Goal: Task Accomplishment & Management: Use online tool/utility

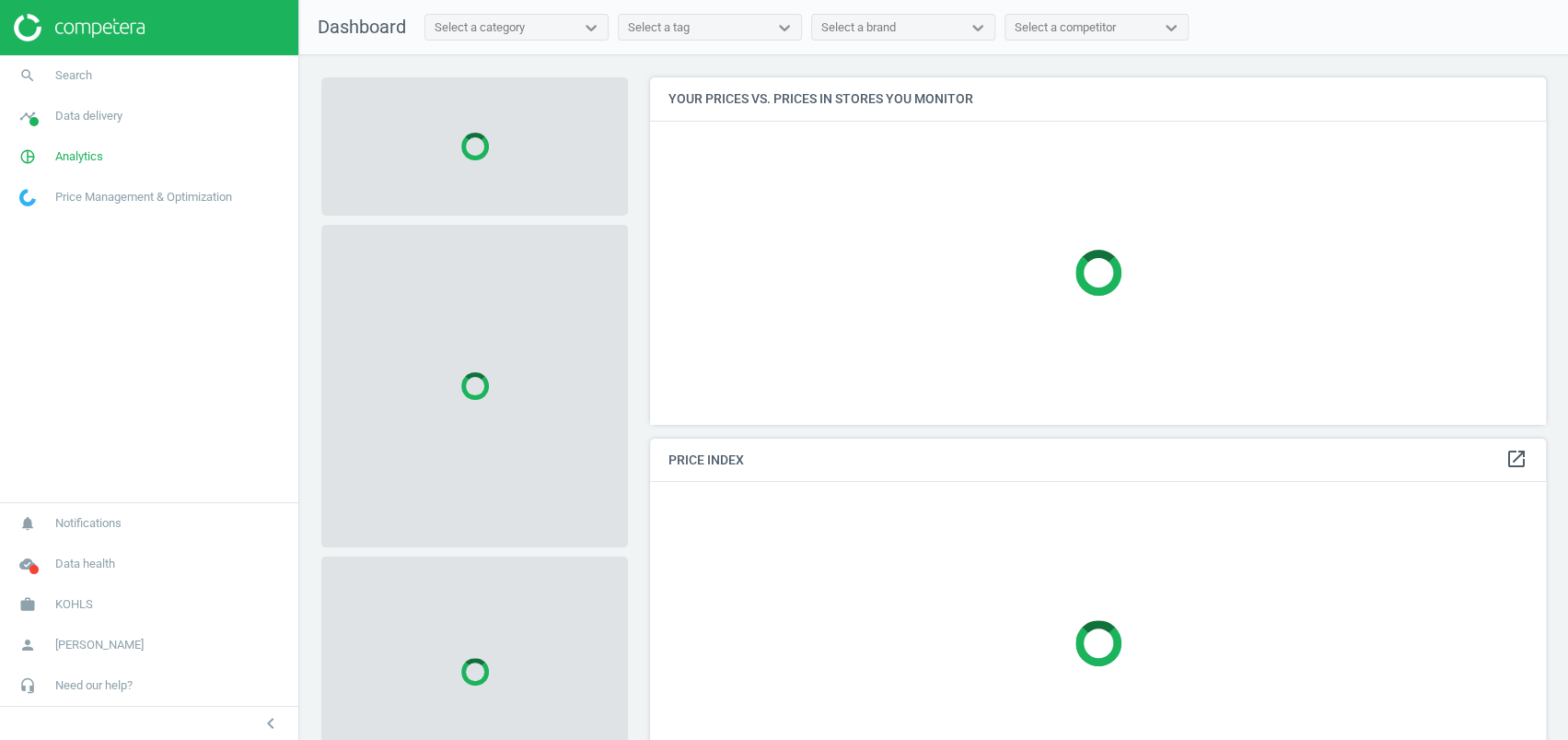
scroll to position [383, 914]
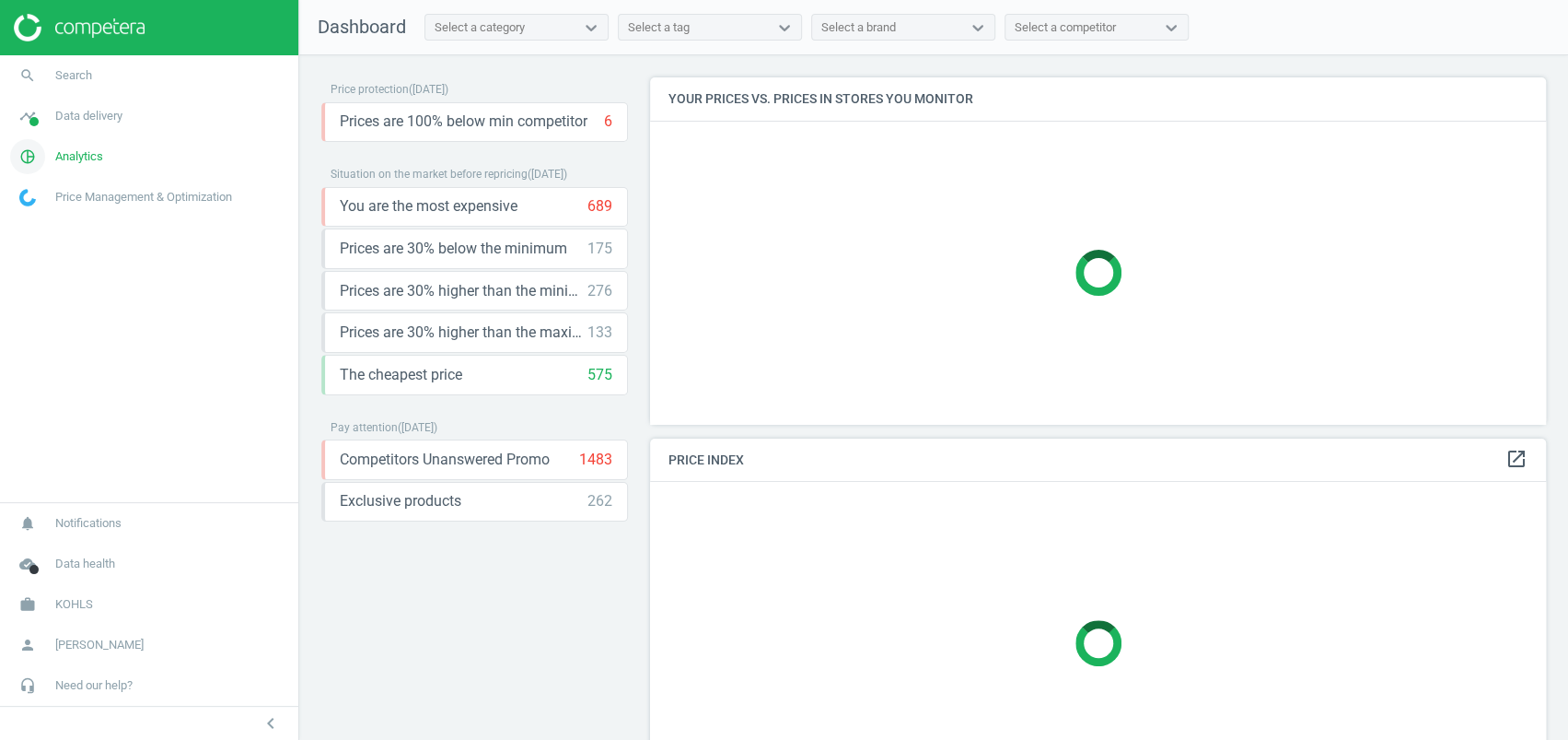
click at [80, 149] on span "Analytics" at bounding box center [79, 156] width 48 height 16
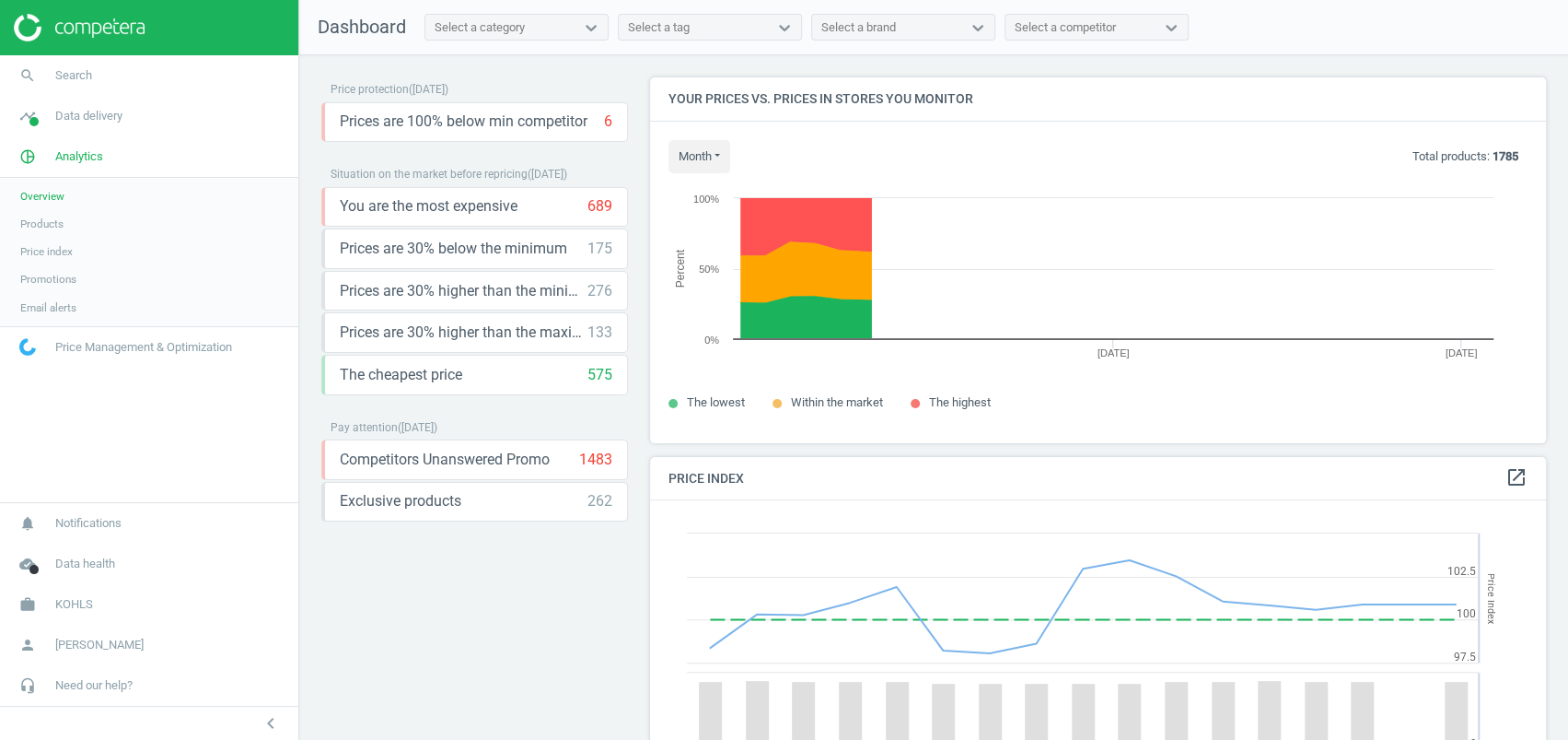
scroll to position [461, 914]
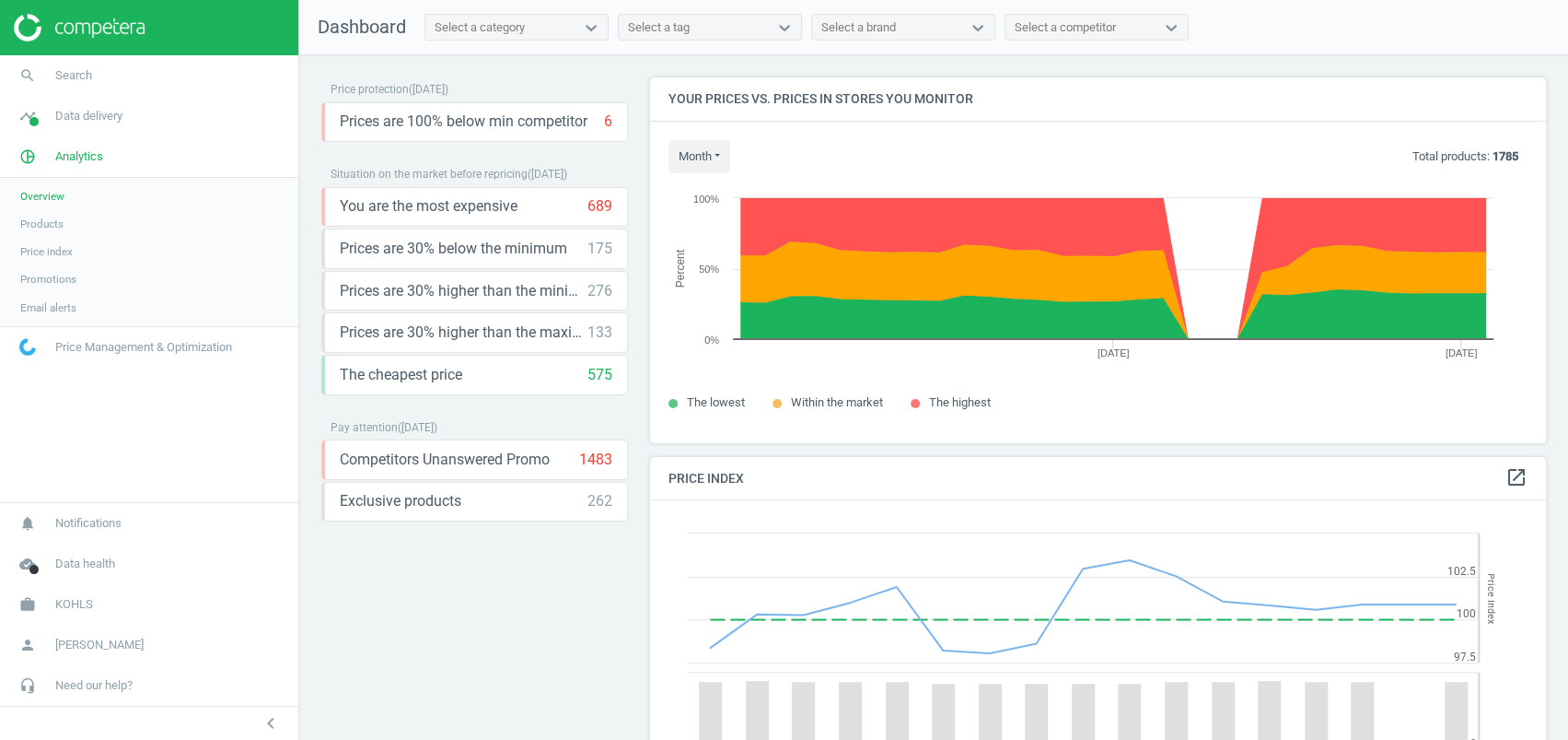
click at [60, 213] on link "Products" at bounding box center [149, 224] width 299 height 27
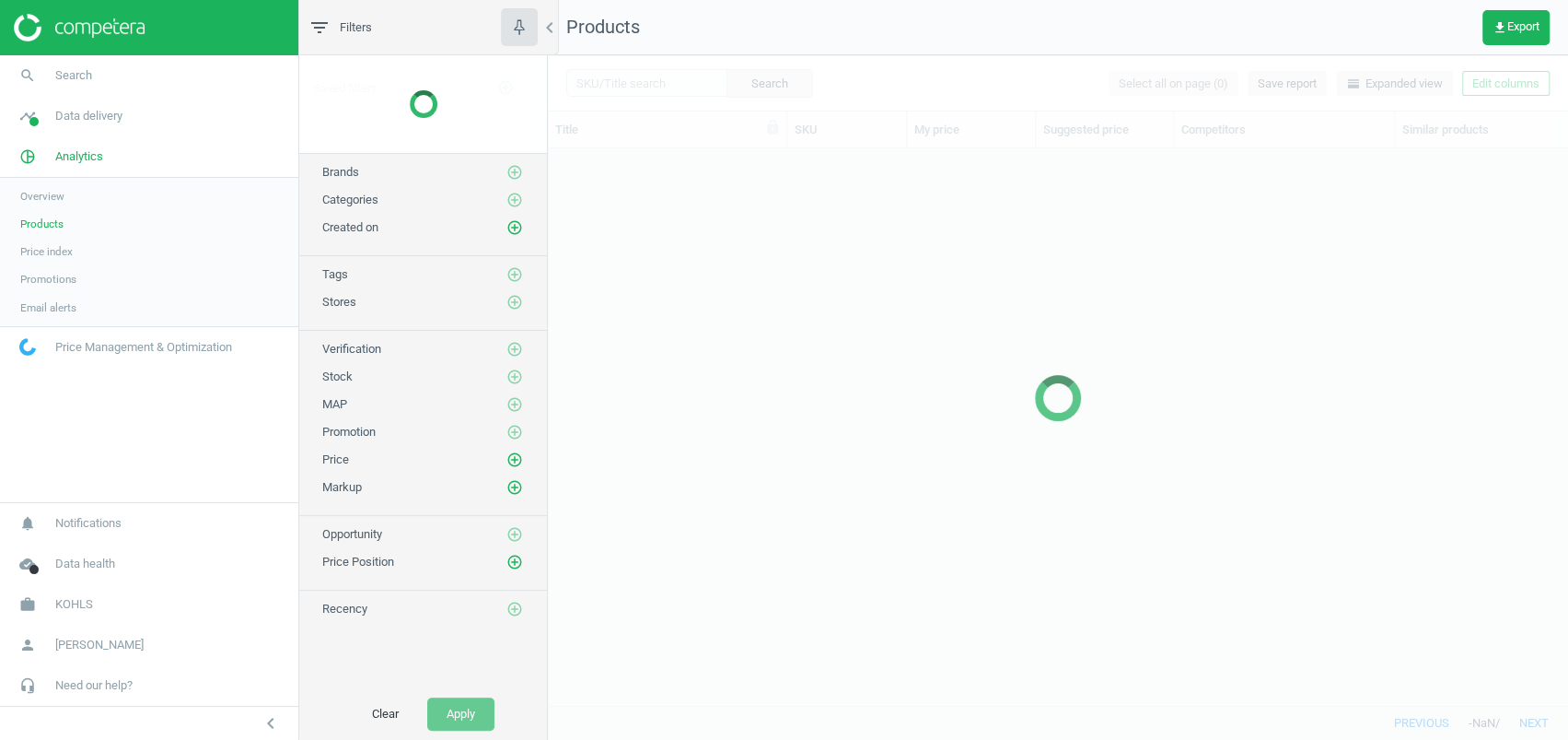
scroll to position [520, 1001]
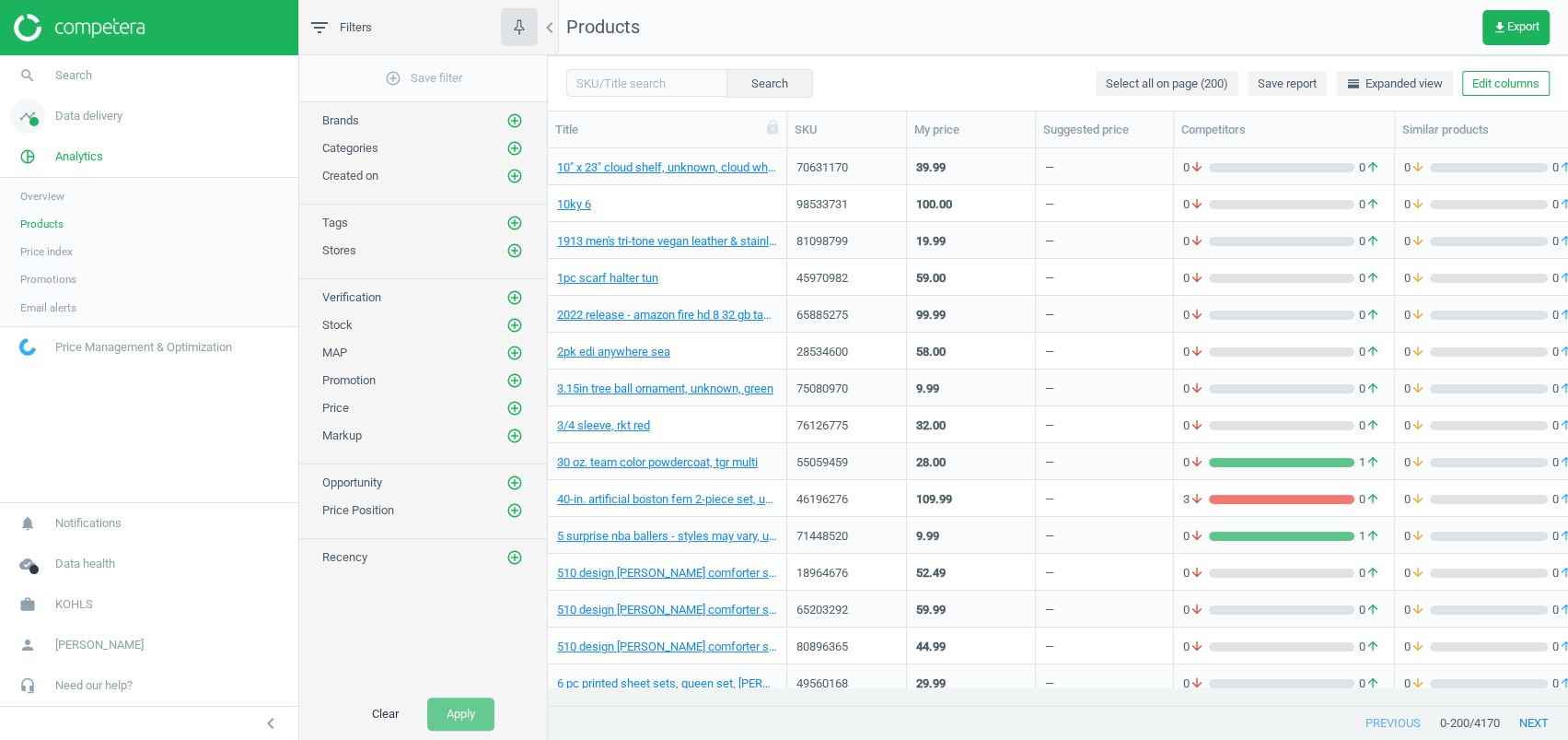
click at [85, 115] on span "Data delivery" at bounding box center [88, 115] width 67 height 16
click at [56, 206] on span "Matches" at bounding box center [41, 210] width 41 height 15
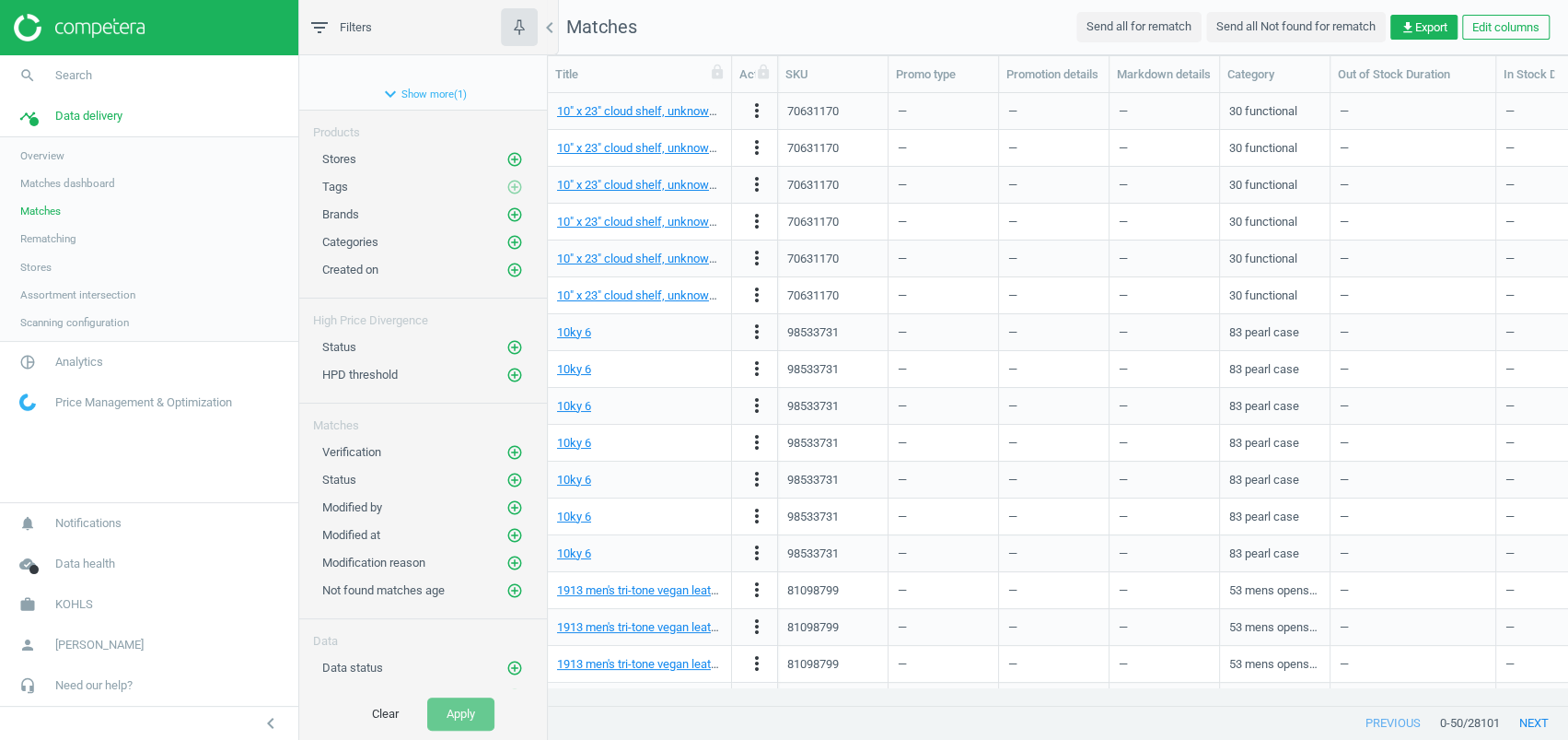
scroll to position [142, 0]
click at [506, 150] on icon "add_circle_outline" at bounding box center [514, 155] width 16 height 16
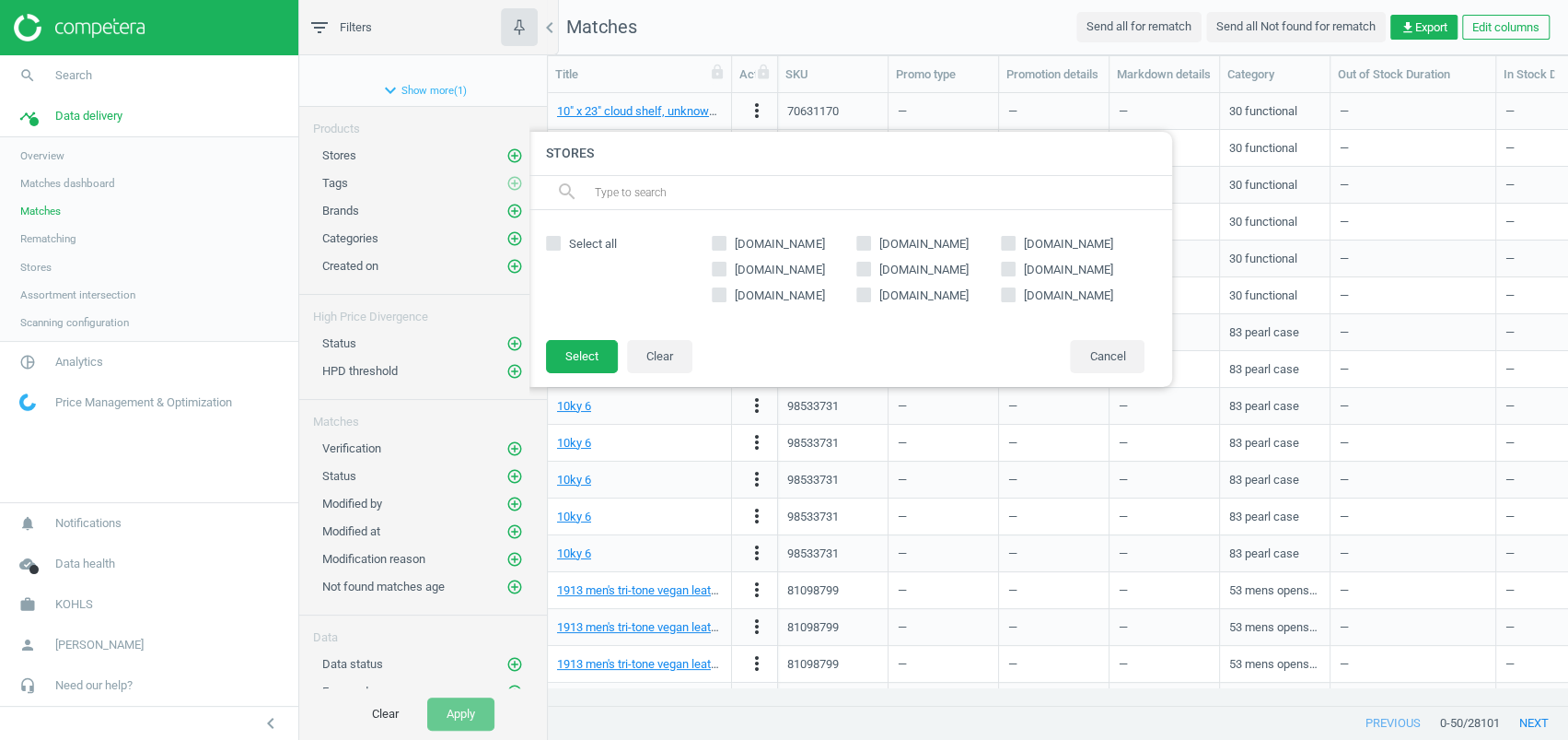
click at [797, 240] on span "[DOMAIN_NAME]" at bounding box center [780, 243] width 97 height 16
click at [725, 240] on input "[DOMAIN_NAME]" at bounding box center [720, 243] width 12 height 12
checkbox input "true"
click at [576, 363] on button "Select" at bounding box center [582, 356] width 72 height 33
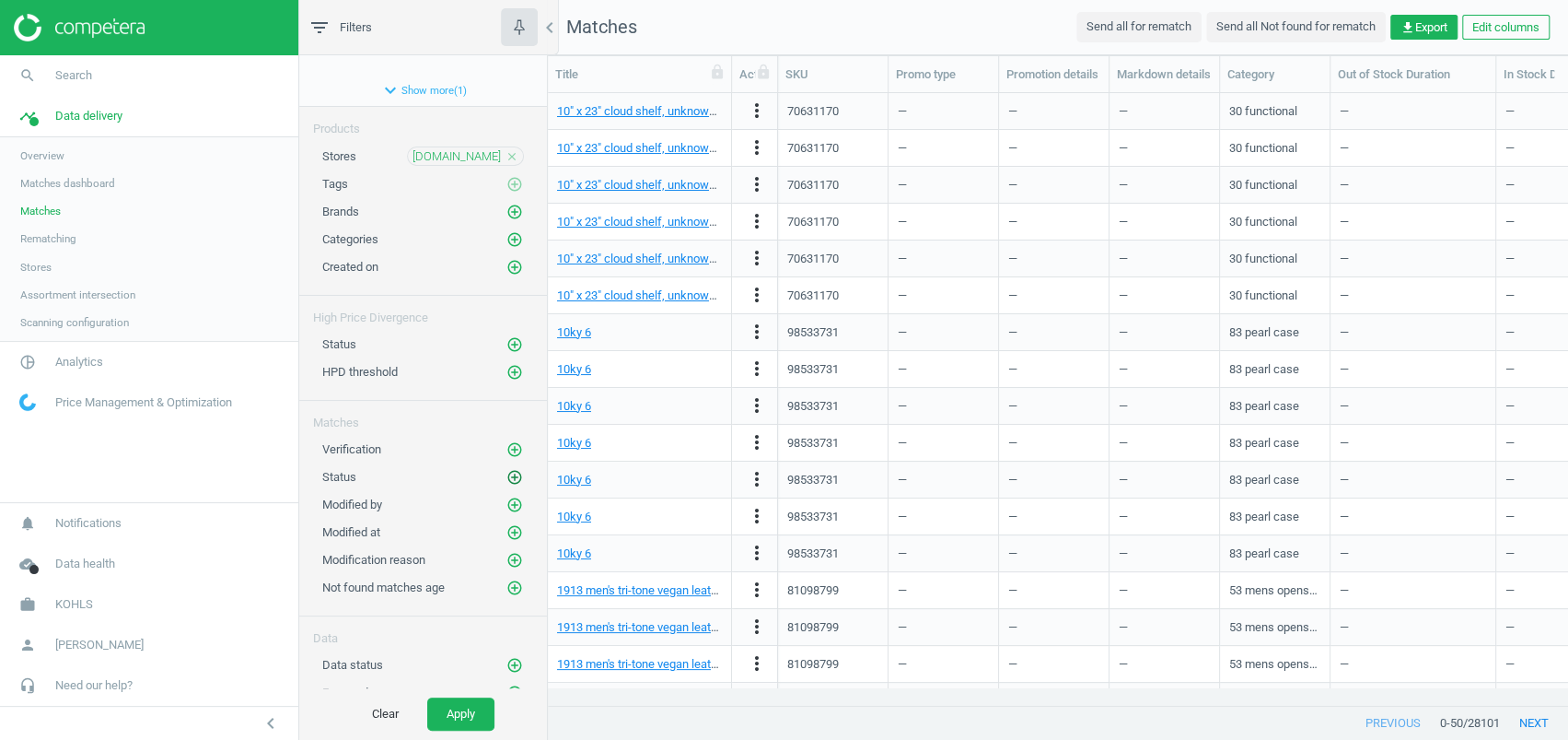
click at [506, 471] on icon "add_circle_outline" at bounding box center [514, 476] width 16 height 16
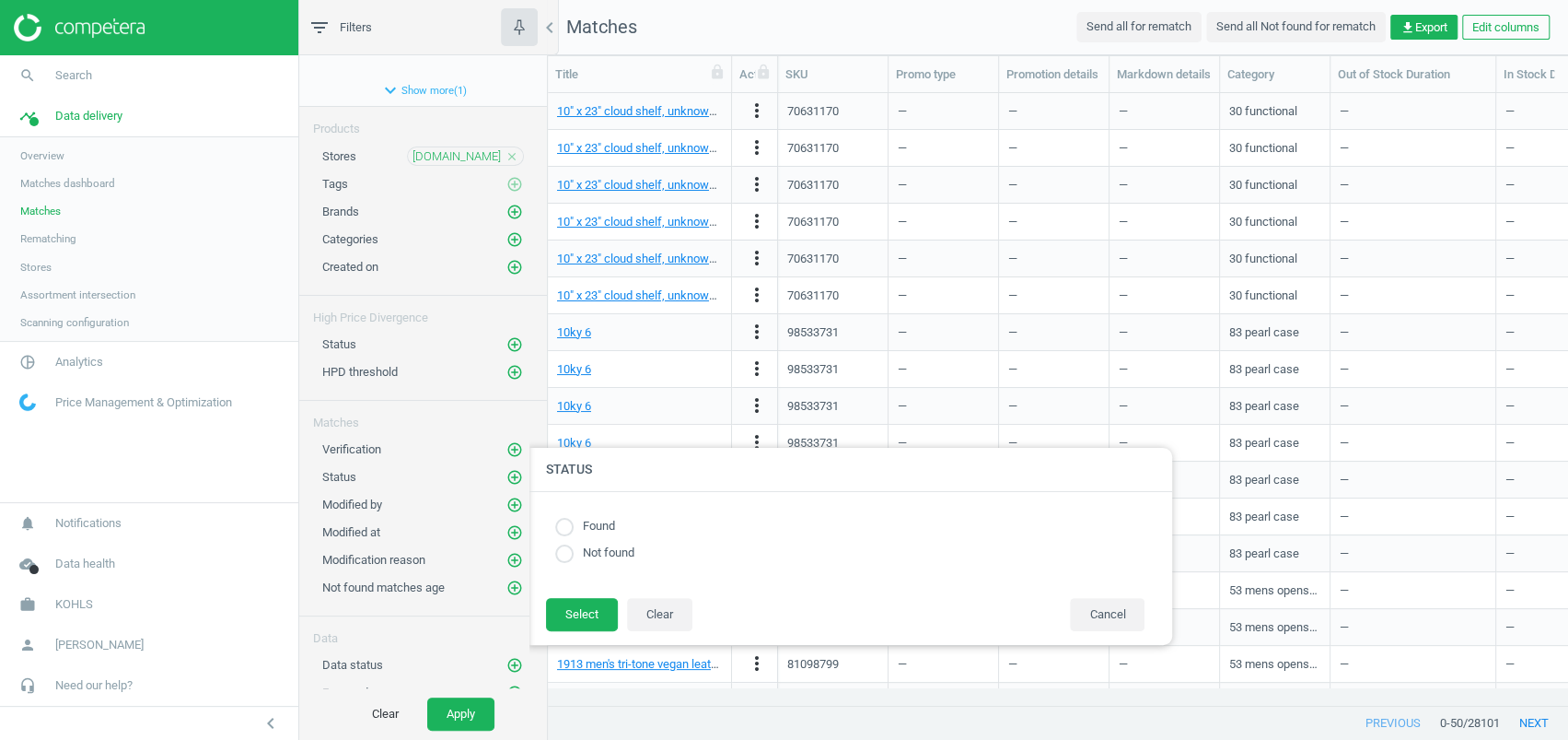
click at [590, 530] on label "Found" at bounding box center [594, 527] width 42 height 17
click at [567, 520] on input "radio" at bounding box center [564, 527] width 18 height 18
radio input "true"
click at [575, 623] on button "Select" at bounding box center [582, 614] width 72 height 33
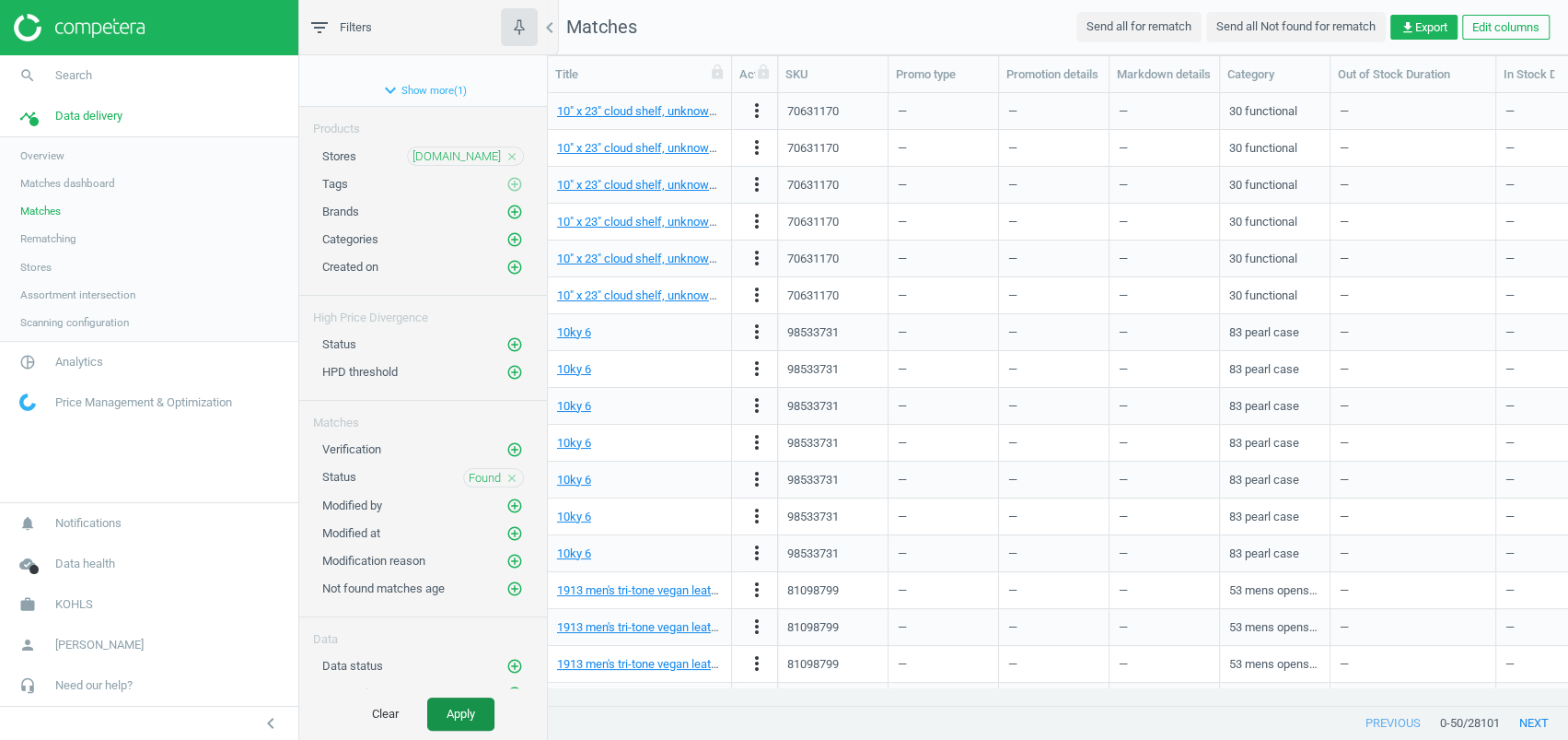
click at [462, 722] on button "Apply" at bounding box center [461, 714] width 67 height 33
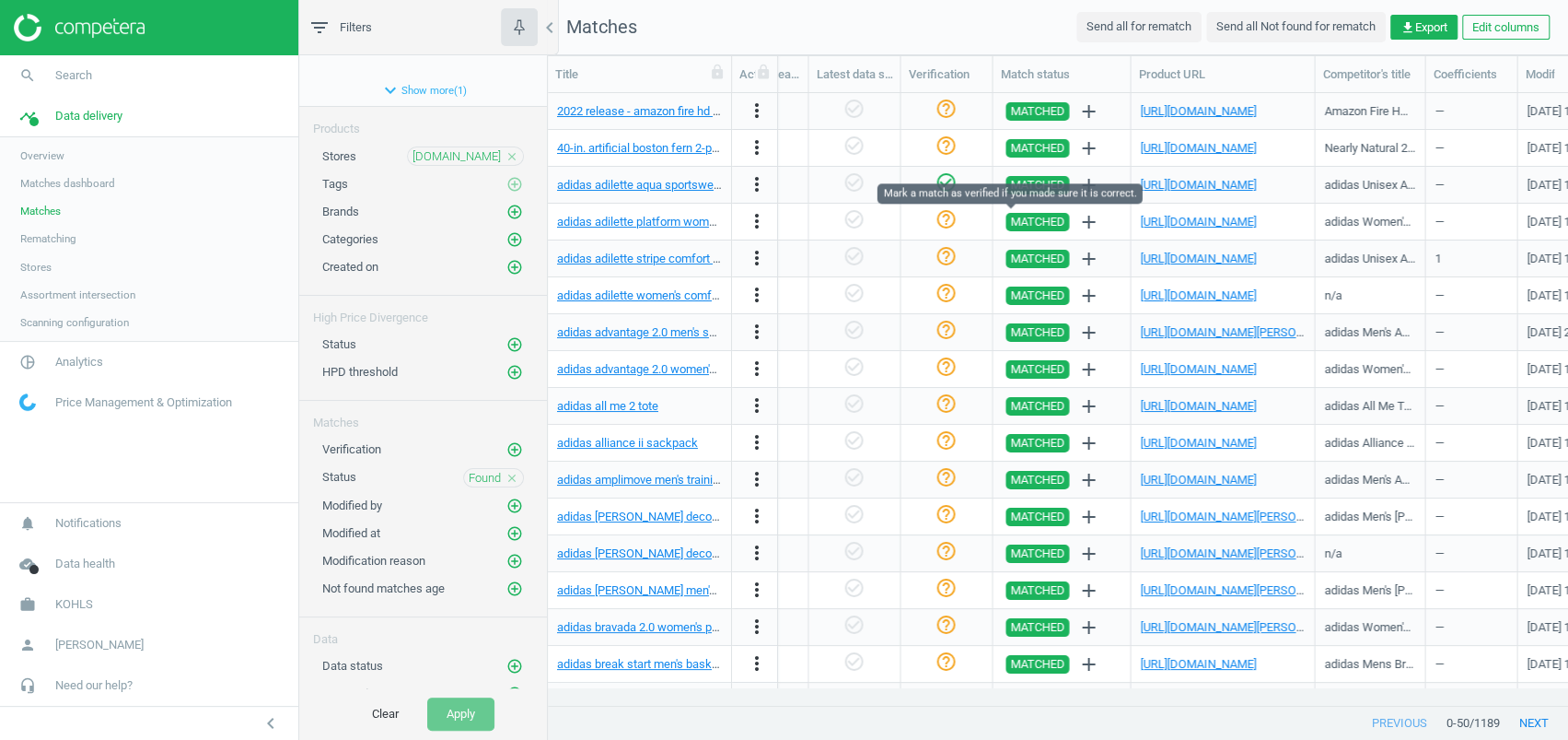
scroll to position [0, 1949]
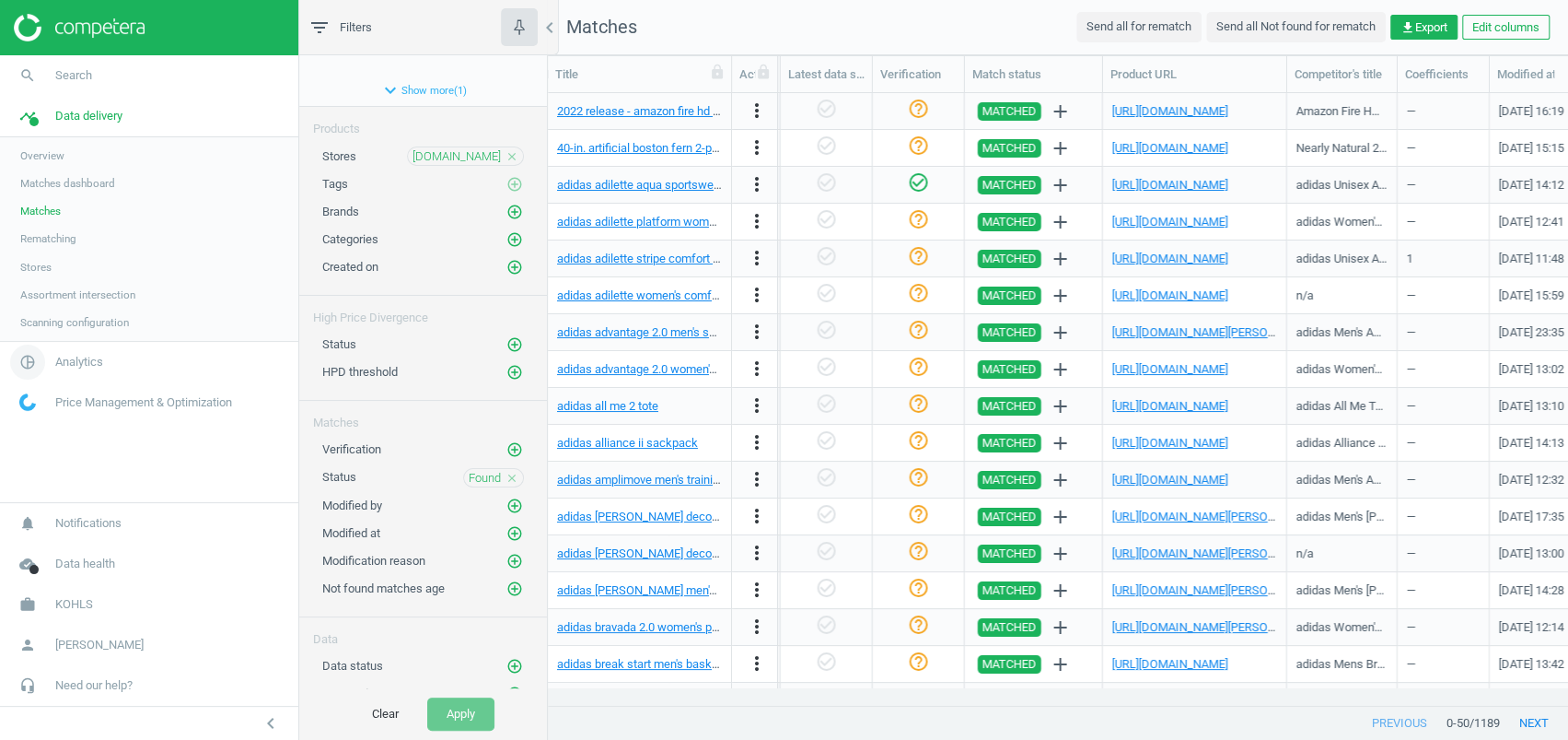
click at [74, 360] on span "Analytics" at bounding box center [79, 362] width 48 height 16
click at [63, 278] on span "Promotions" at bounding box center [48, 278] width 56 height 15
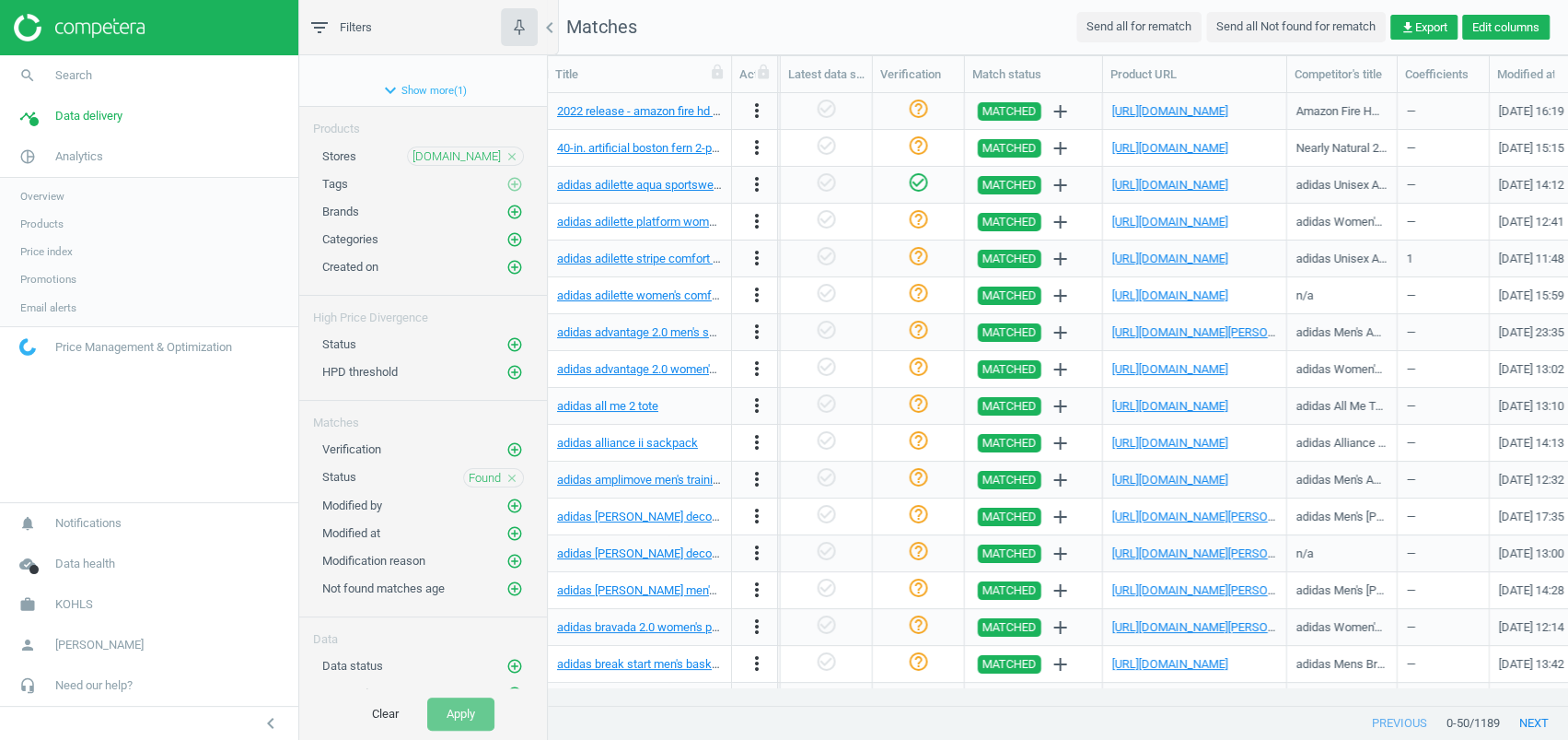
click at [1506, 35] on button "Edit columns" at bounding box center [1506, 27] width 87 height 26
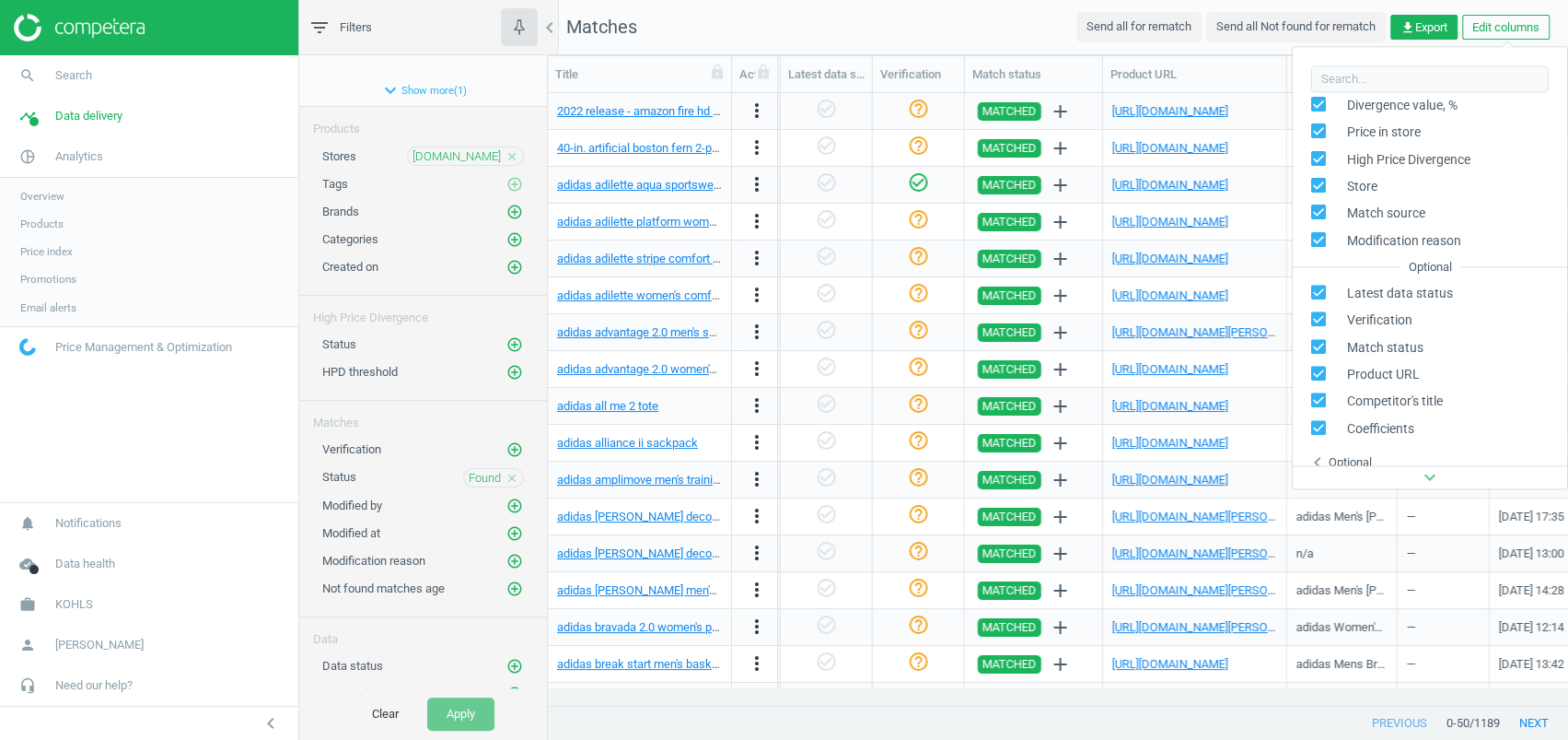
scroll to position [424, 0]
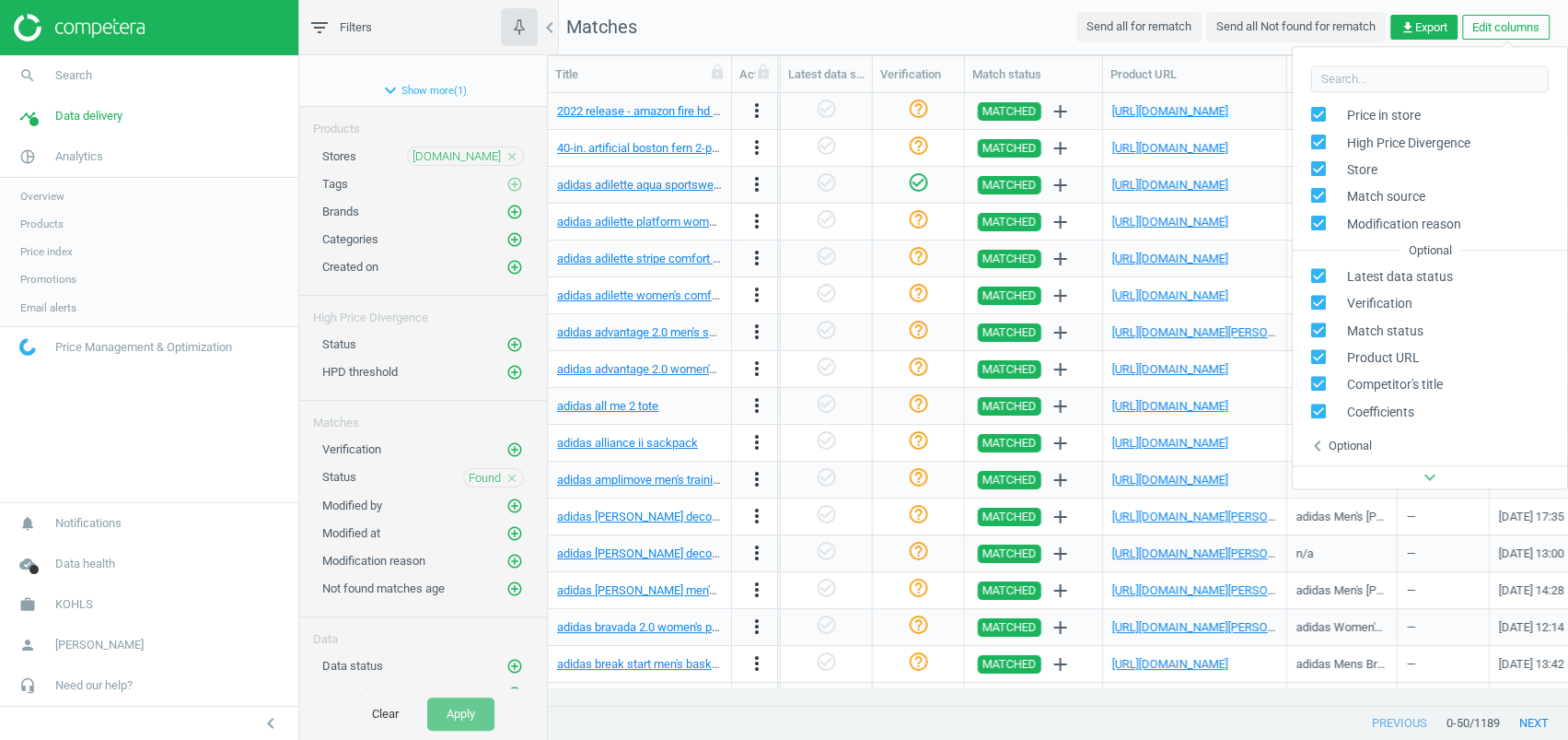
click at [1356, 448] on div "Optional" at bounding box center [1350, 445] width 44 height 16
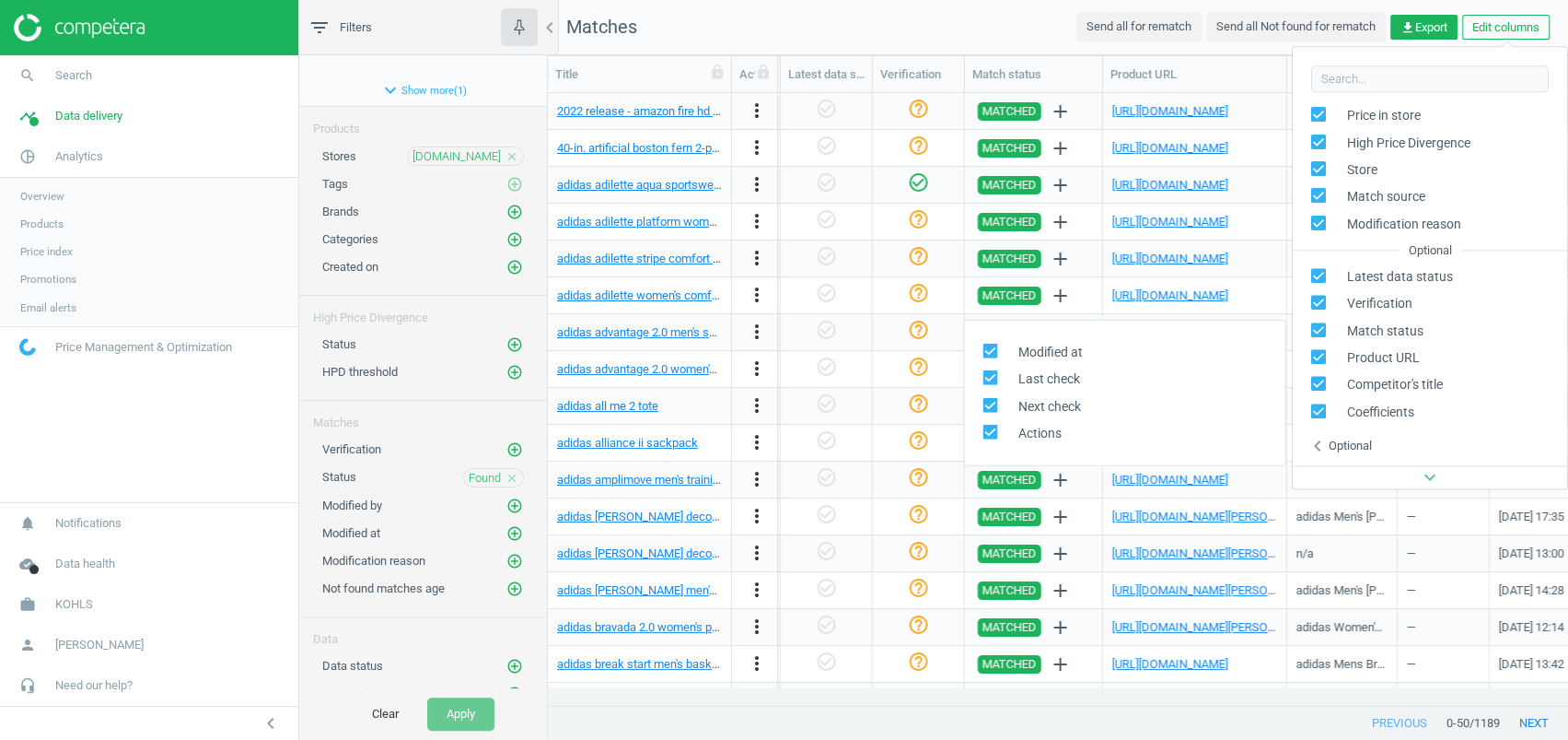
click at [961, 17] on nav "Matches Send all for rematch Send all Not found for rematch get_app Export Edit…" at bounding box center [1058, 27] width 1020 height 55
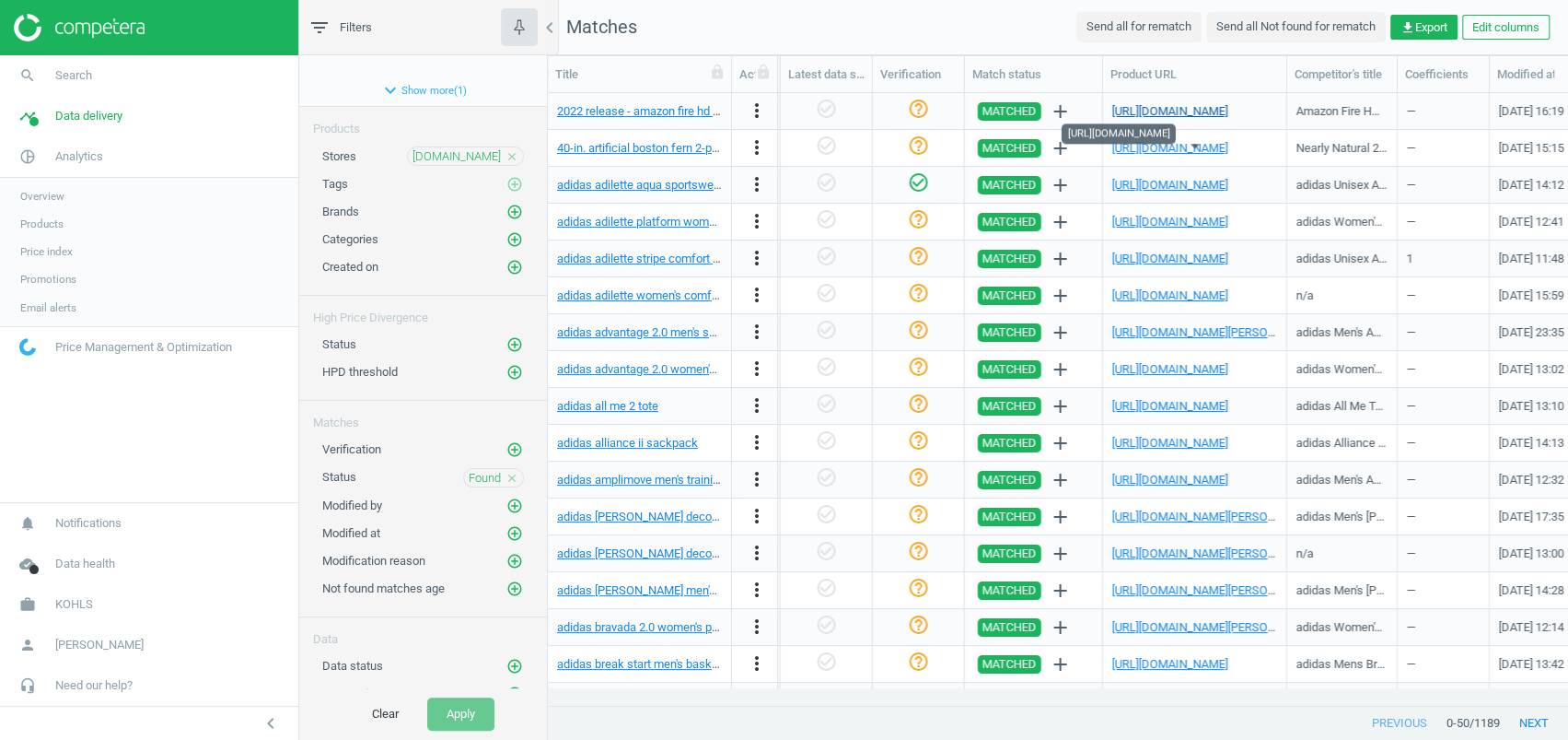
click at [1210, 112] on link "[URL][DOMAIN_NAME]" at bounding box center [1170, 111] width 116 height 14
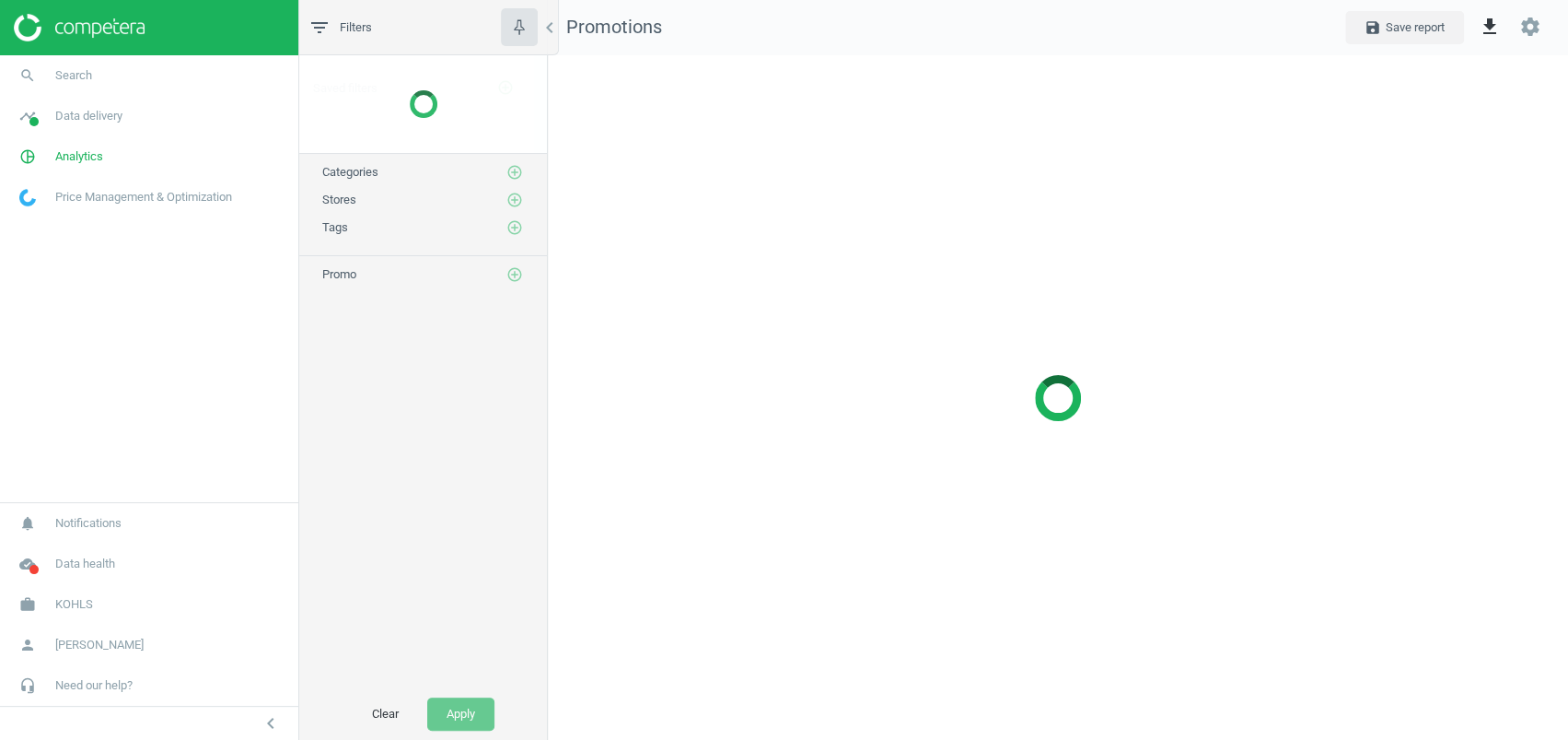
scroll to position [722, 1057]
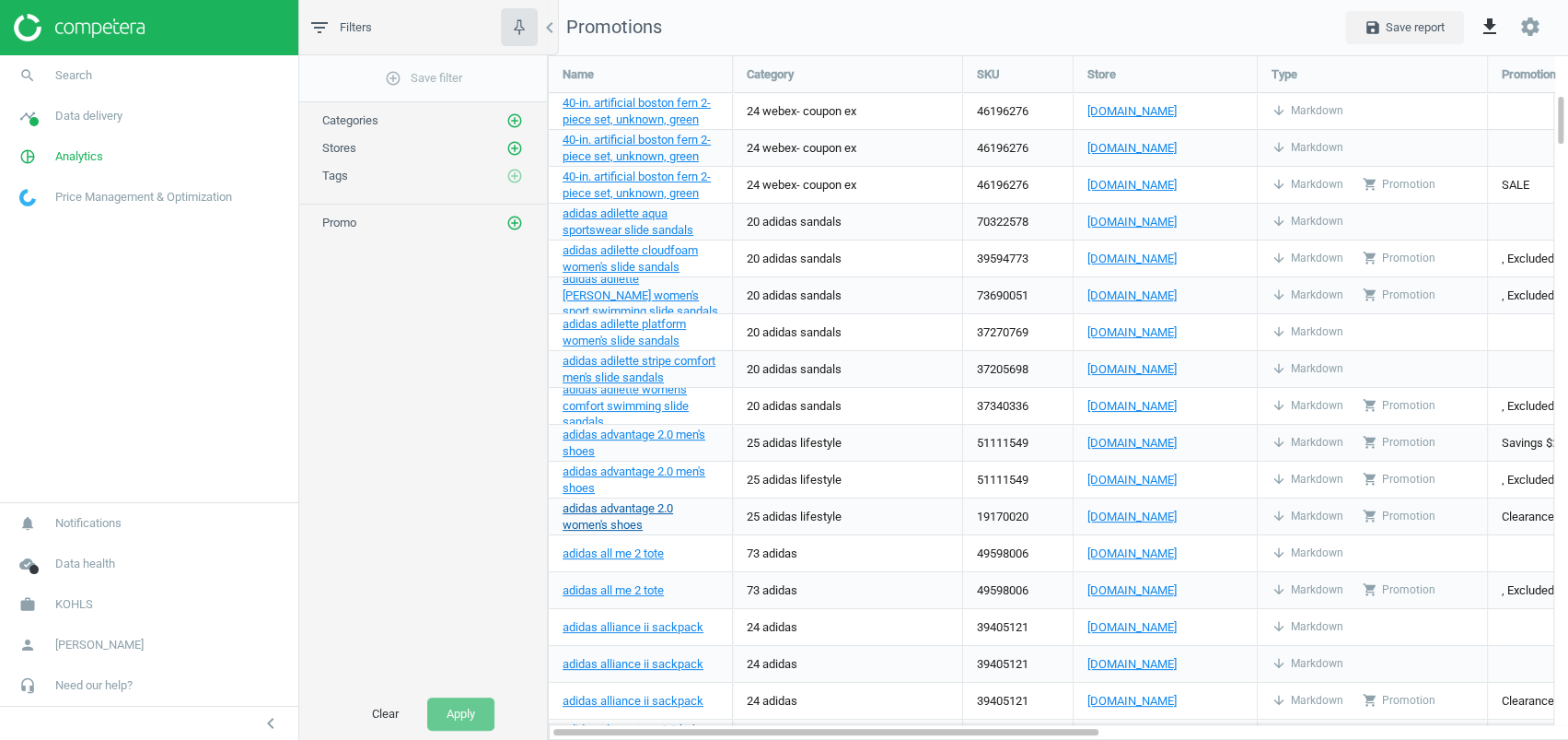
click at [650, 515] on link "adidas advantage 2.0 women's shoes" at bounding box center [640, 517] width 155 height 33
click at [518, 145] on icon "add_circle_outline" at bounding box center [514, 147] width 16 height 16
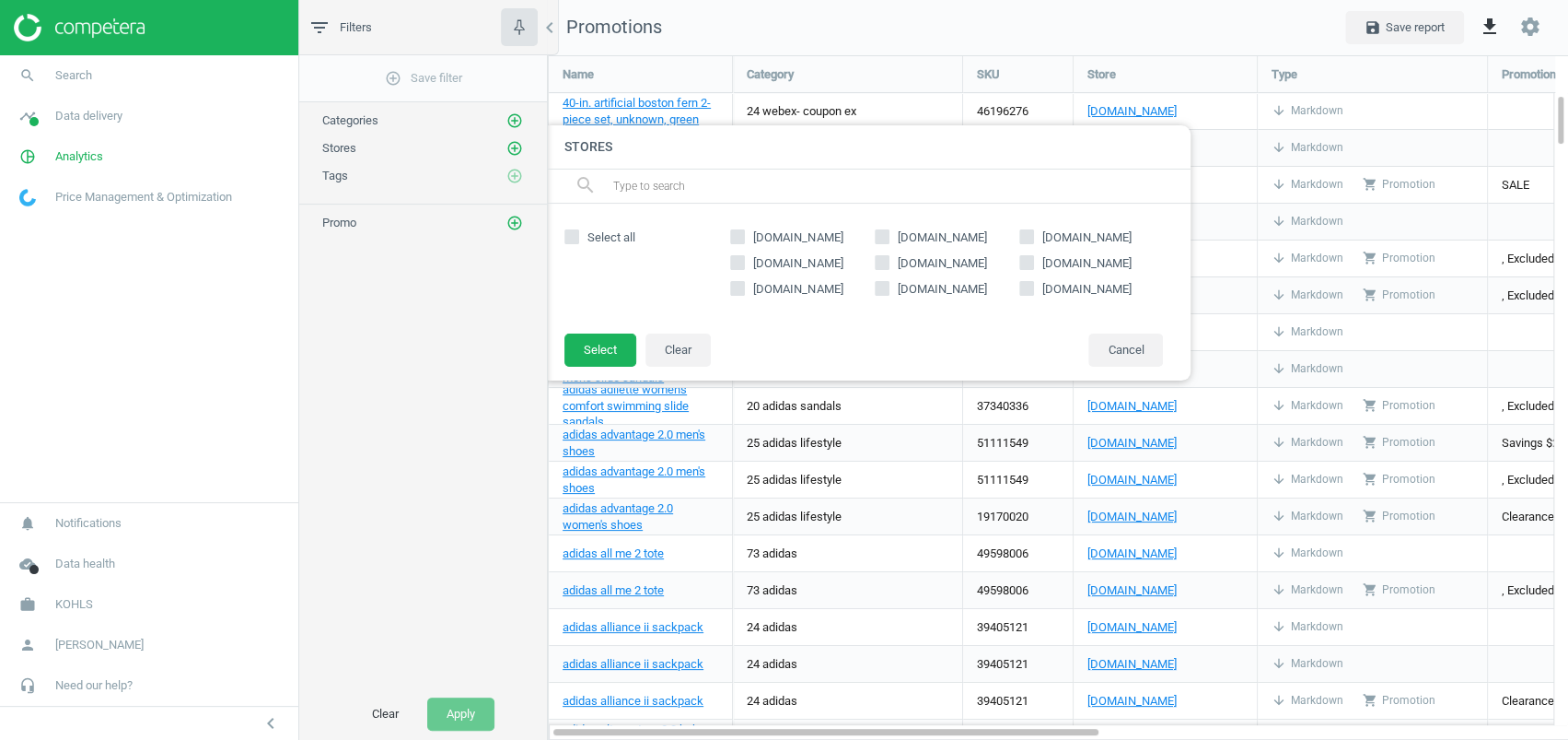
click at [782, 242] on span "[DOMAIN_NAME]" at bounding box center [798, 237] width 97 height 16
click at [744, 242] on input "[DOMAIN_NAME]" at bounding box center [738, 237] width 12 height 12
checkbox input "true"
click at [589, 360] on button "Select" at bounding box center [600, 350] width 72 height 33
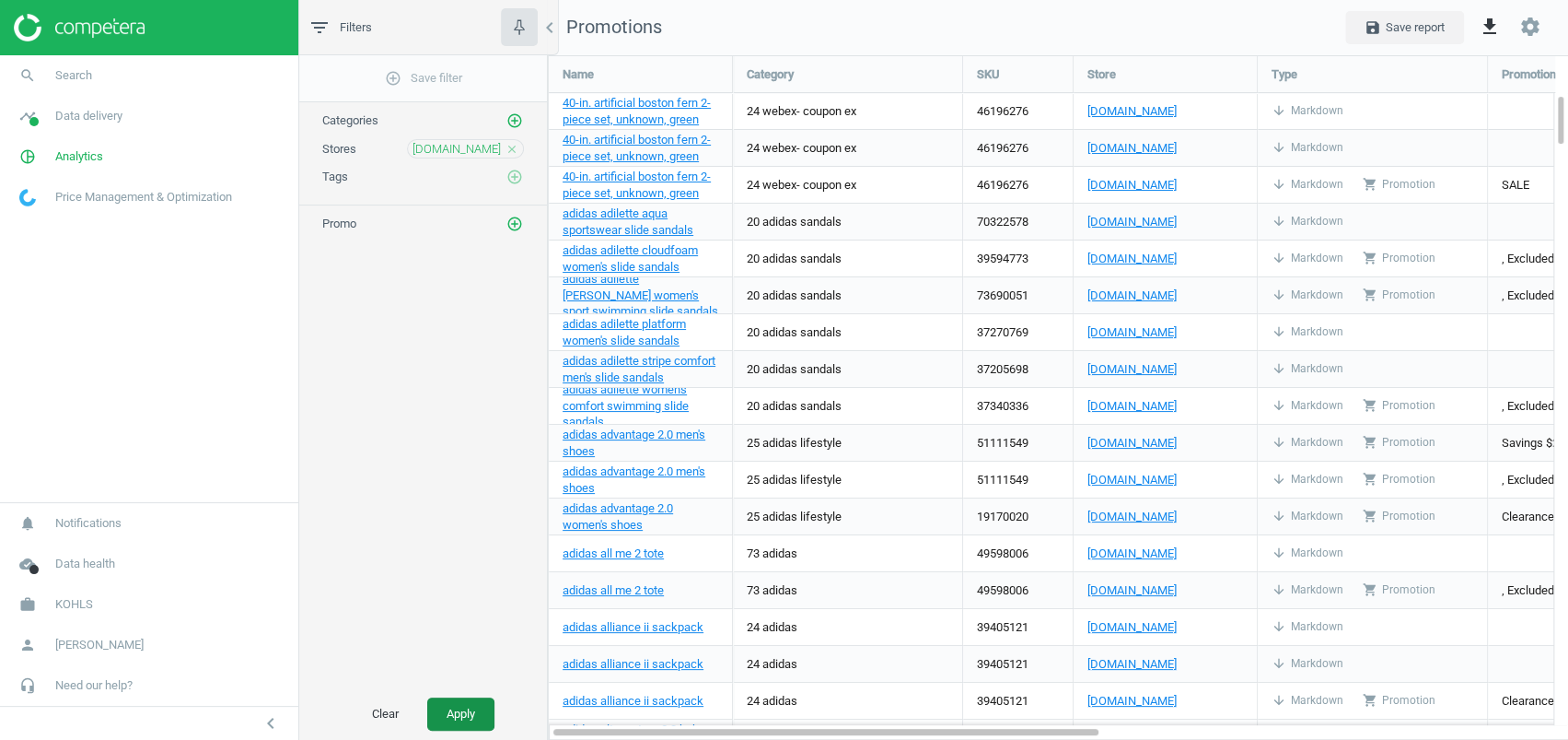
click at [464, 715] on button "Apply" at bounding box center [461, 714] width 67 height 33
